Goal: Communication & Community: Answer question/provide support

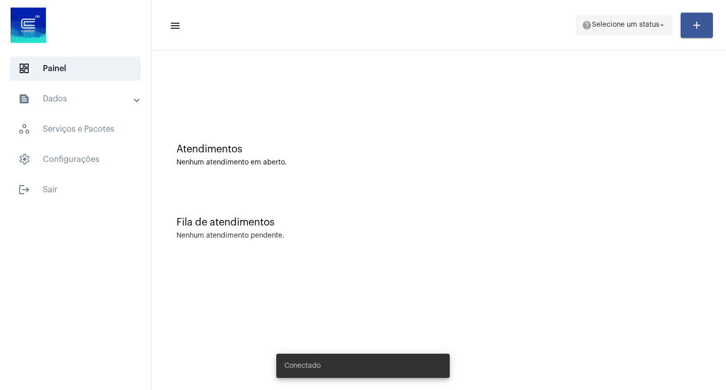
click at [637, 24] on span "Selecione um status" at bounding box center [626, 25] width 68 height 7
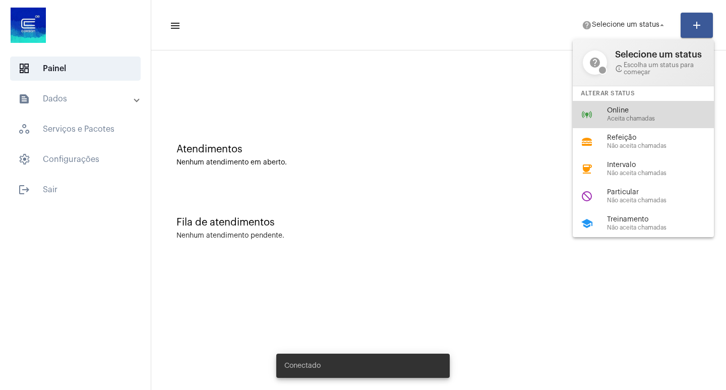
click at [619, 106] on div "online_prediction Online Aceita chamadas" at bounding box center [651, 114] width 157 height 27
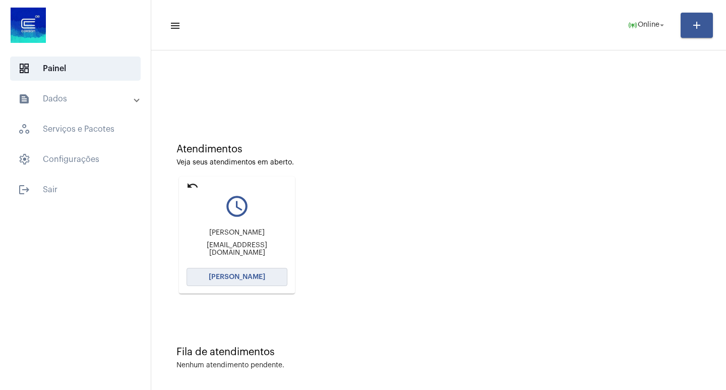
click at [248, 273] on button "[PERSON_NAME]" at bounding box center [237, 277] width 101 height 18
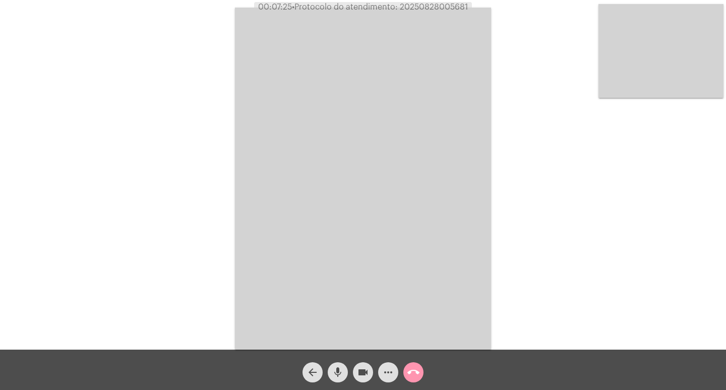
click at [379, 374] on button "more_horiz" at bounding box center [388, 372] width 20 height 20
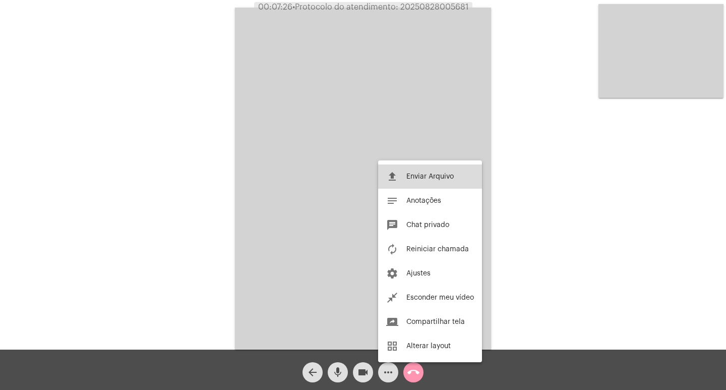
click at [416, 179] on span "Enviar Arquivo" at bounding box center [429, 176] width 47 height 7
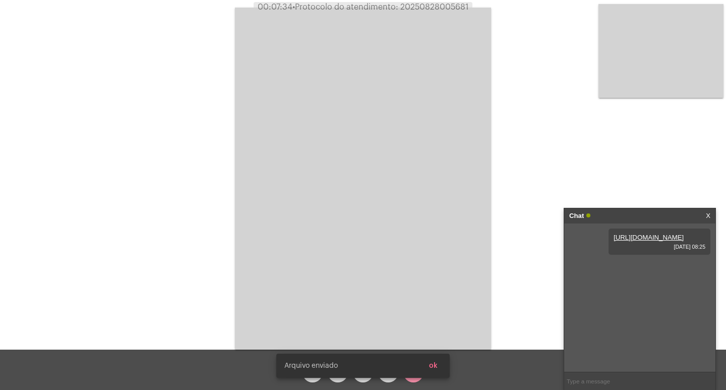
click at [433, 363] on span "ok" at bounding box center [433, 365] width 9 height 7
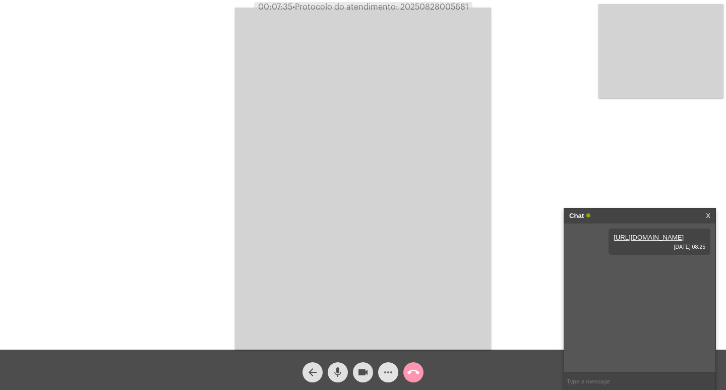
click at [388, 372] on mat-icon "more_horiz" at bounding box center [388, 372] width 12 height 12
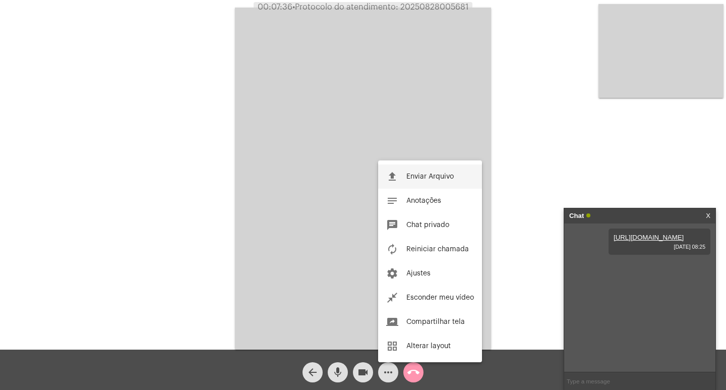
click at [408, 180] on span "Enviar Arquivo" at bounding box center [429, 176] width 47 height 7
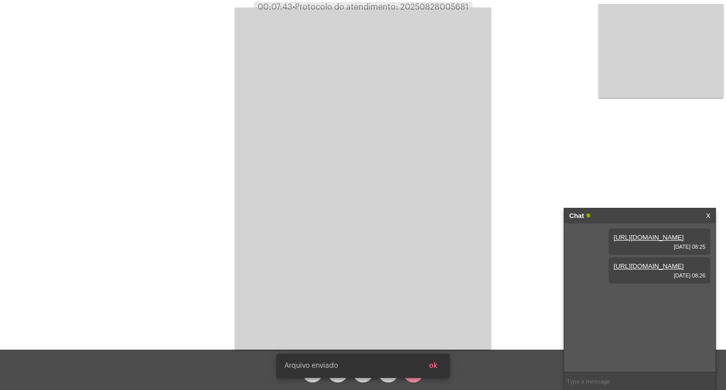
click at [431, 4] on span "• Protocolo do atendimento: 20250828005681" at bounding box center [380, 7] width 176 height 8
copy span "20250828005681"
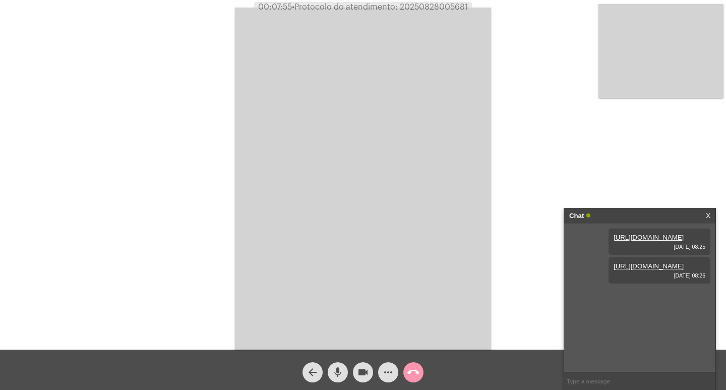
click at [299, 131] on video at bounding box center [363, 179] width 256 height 342
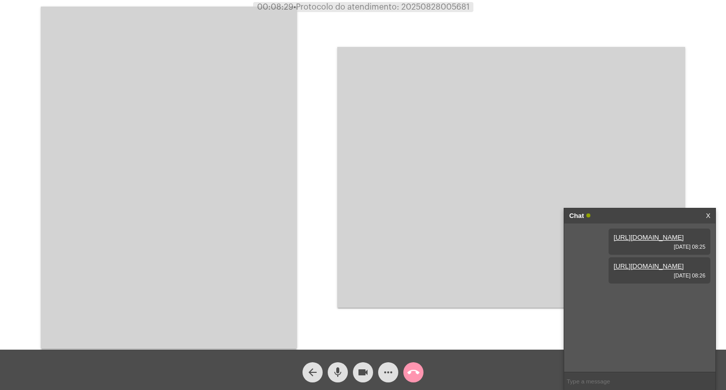
click at [481, 246] on video at bounding box center [511, 177] width 348 height 261
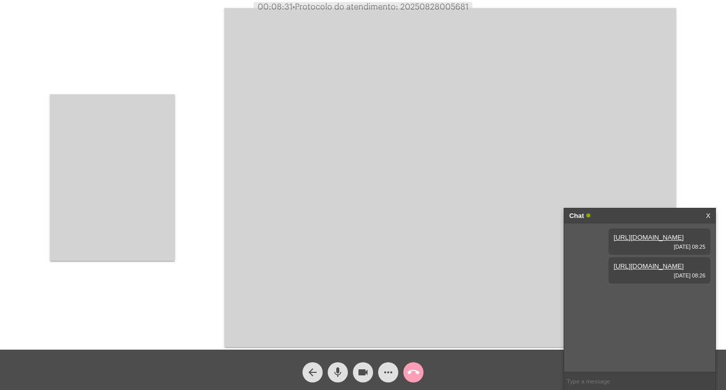
click at [404, 371] on button "call_end" at bounding box center [413, 372] width 20 height 20
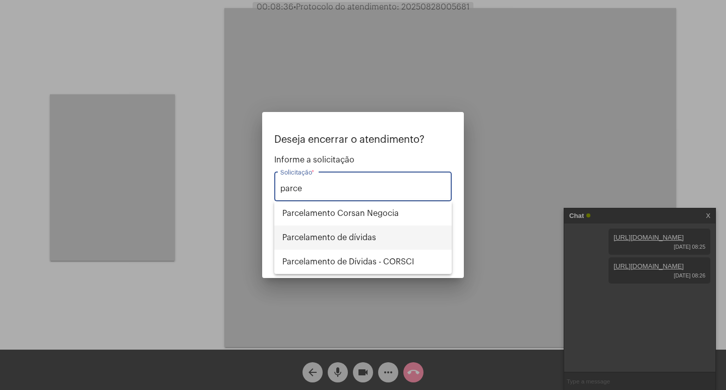
click at [403, 232] on span "Parcelamento de dívidas" at bounding box center [362, 237] width 161 height 24
type input "Parcelamento de dívidas"
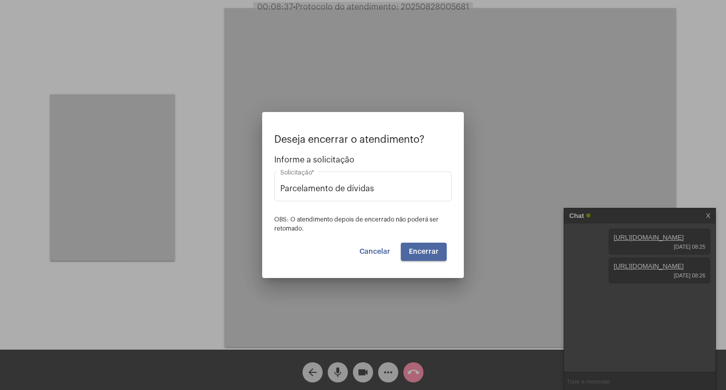
click at [437, 253] on span "Encerrar" at bounding box center [424, 251] width 30 height 7
